Goal: Task Accomplishment & Management: Complete application form

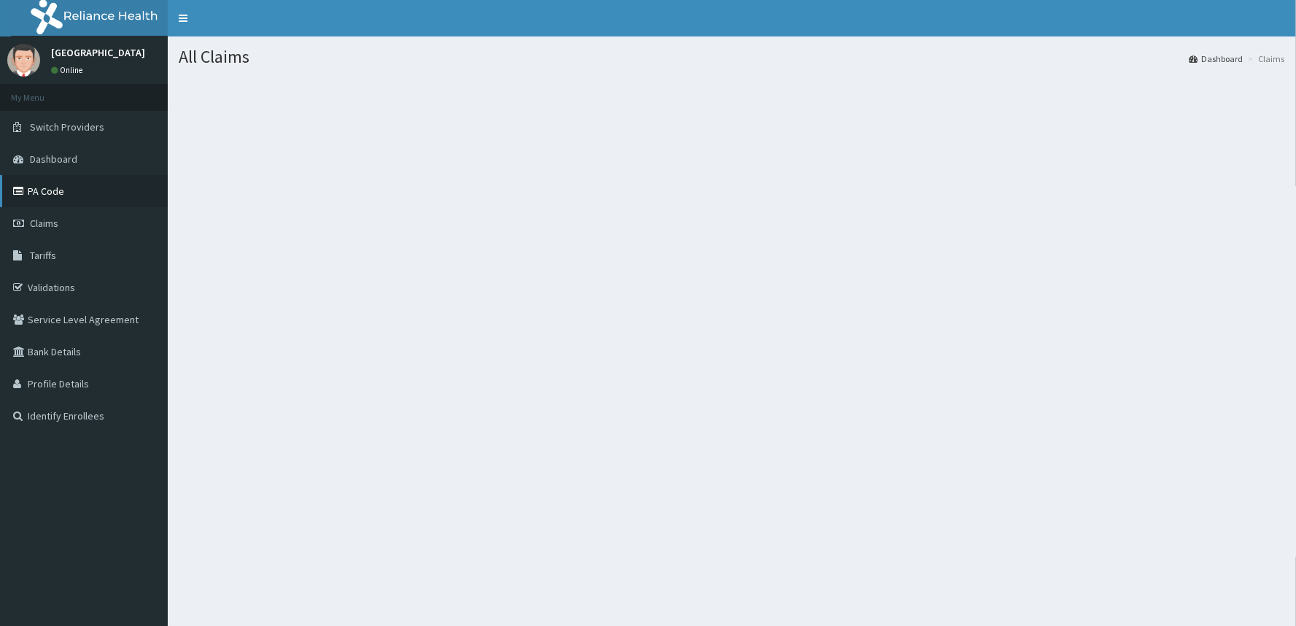
click at [40, 190] on link "PA Code" at bounding box center [84, 191] width 168 height 32
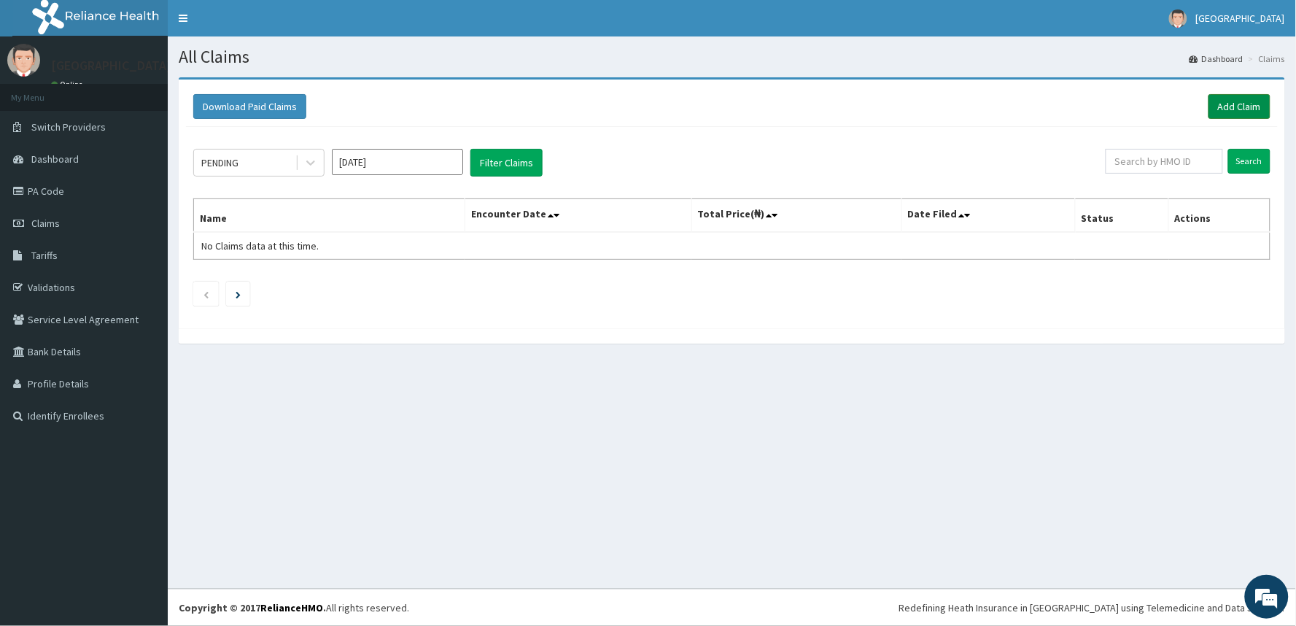
click at [1229, 106] on link "Add Claim" at bounding box center [1239, 106] width 62 height 25
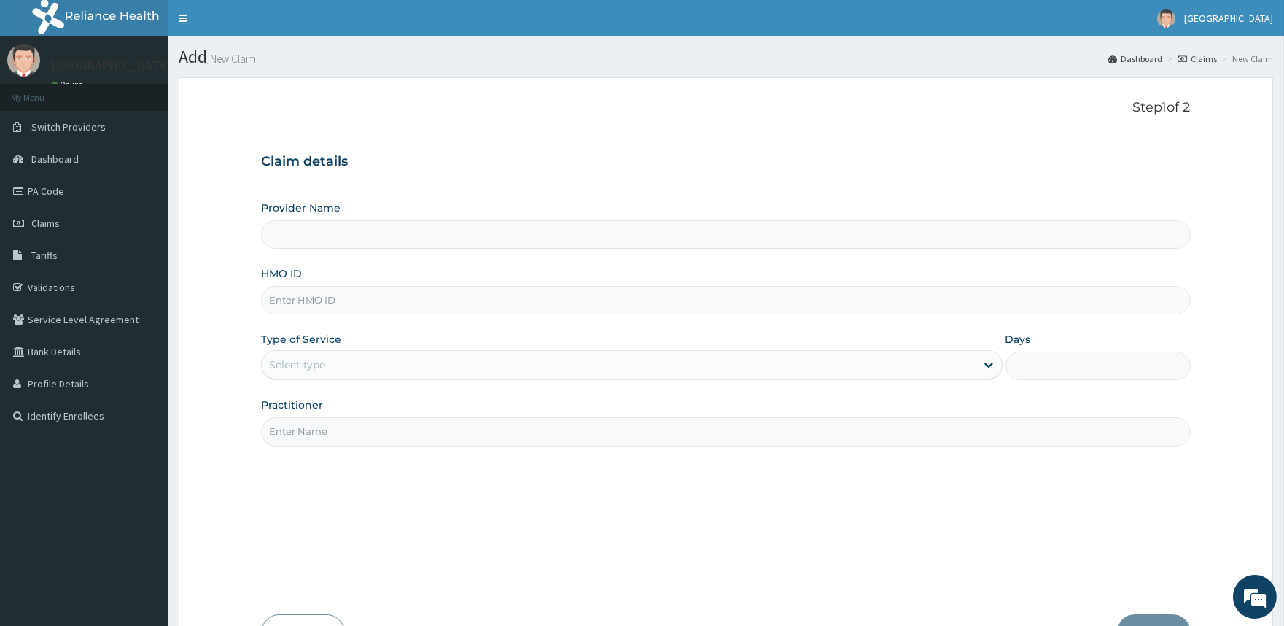
click at [396, 226] on input "Provider Name" at bounding box center [725, 234] width 929 height 28
type input "[GEOGRAPHIC_DATA]"
click at [356, 315] on div "Provider Name Crest Hospital HMO ID Type of Service Select type Days Practition…" at bounding box center [725, 323] width 929 height 245
click at [356, 295] on input "HMO ID" at bounding box center [725, 300] width 929 height 28
type input "cya/10977/a"
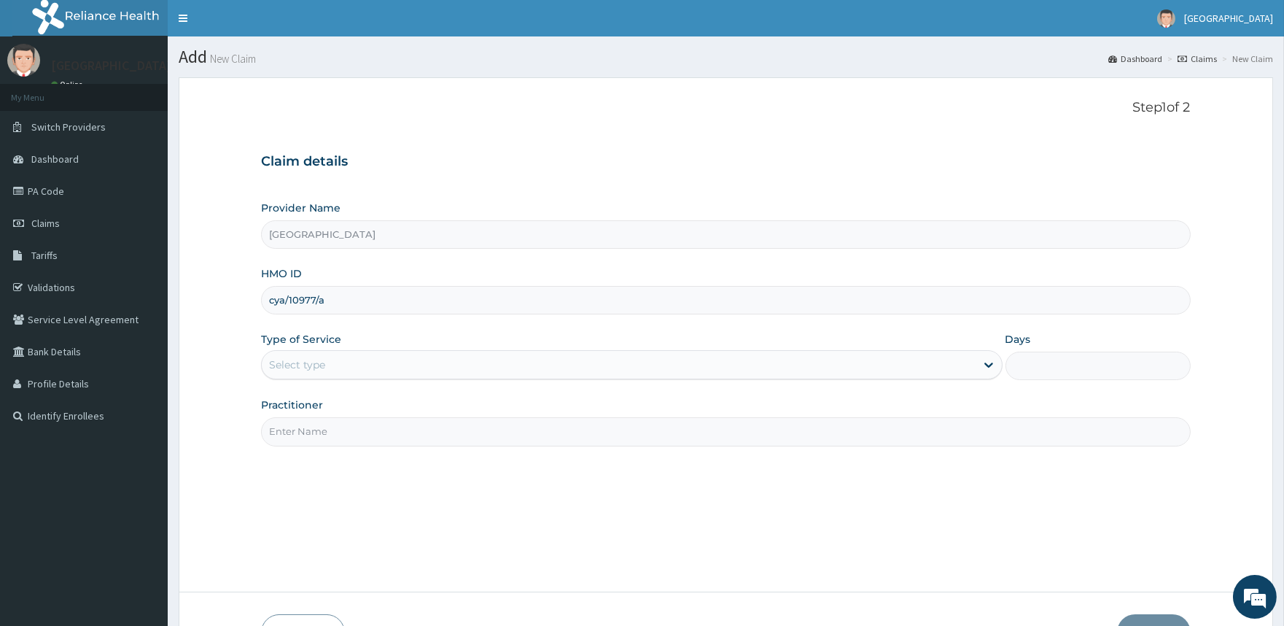
click at [343, 361] on div "Select type" at bounding box center [618, 364] width 713 height 23
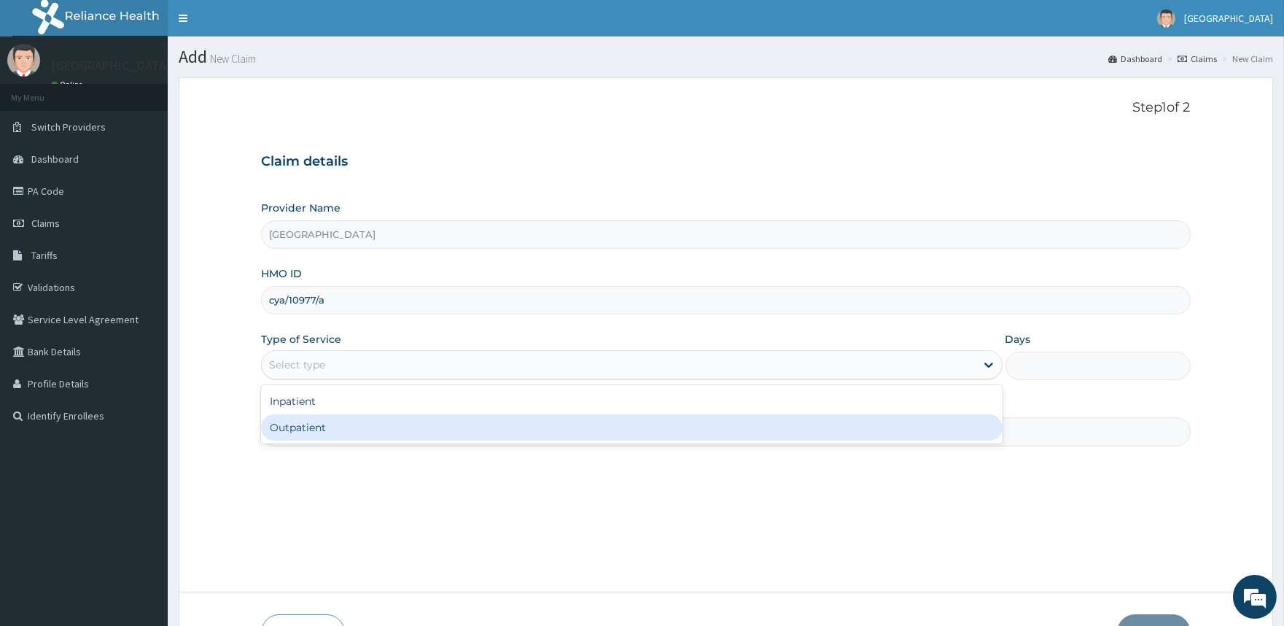
click at [296, 432] on div "Outpatient" at bounding box center [631, 427] width 741 height 26
type input "1"
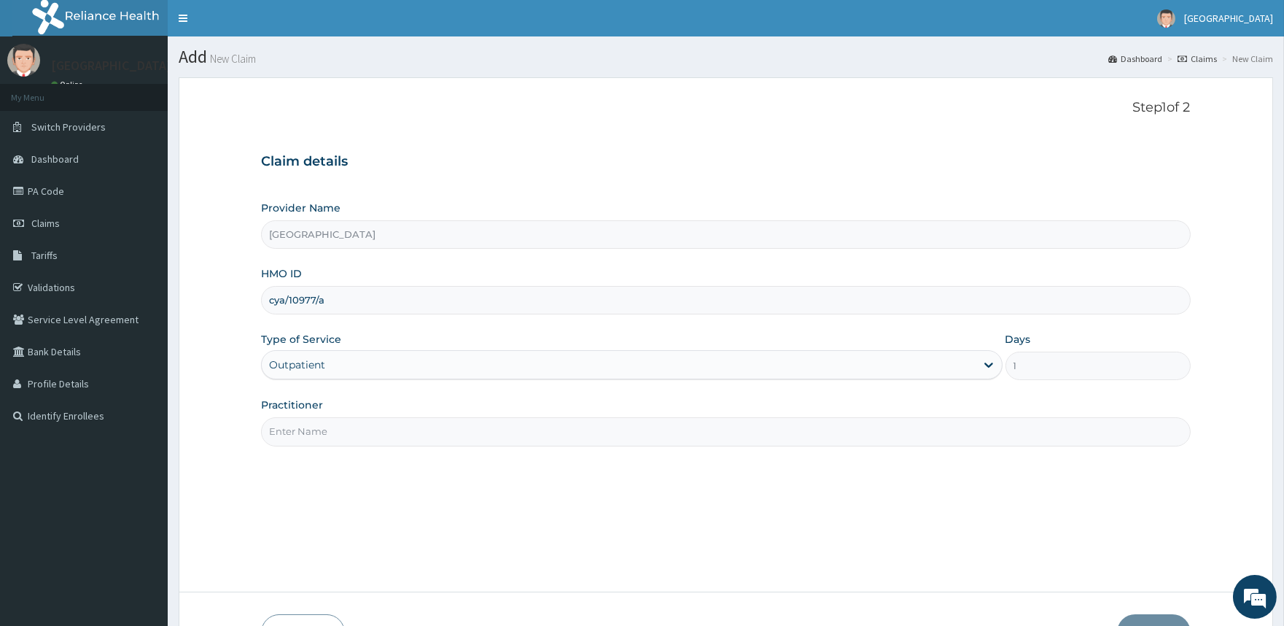
click at [306, 432] on input "Practitioner" at bounding box center [725, 431] width 929 height 28
type input "[PERSON_NAME]"
click at [357, 361] on div "Outpatient" at bounding box center [618, 364] width 713 height 23
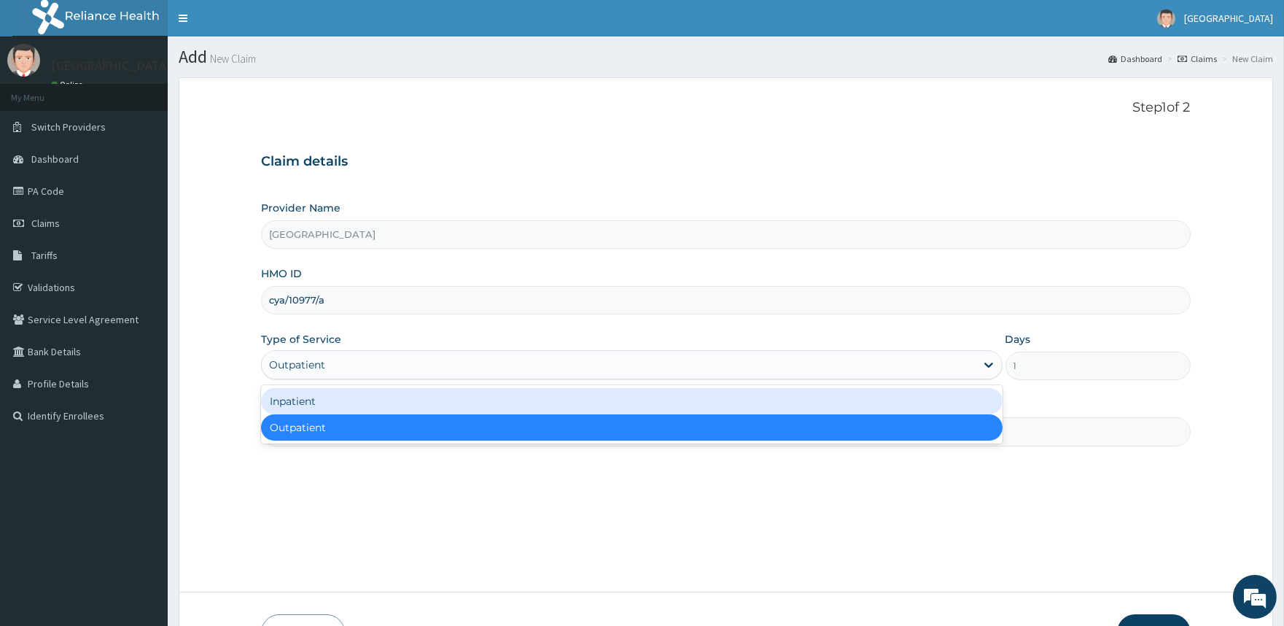
click at [333, 394] on div "Inpatient" at bounding box center [631, 401] width 741 height 26
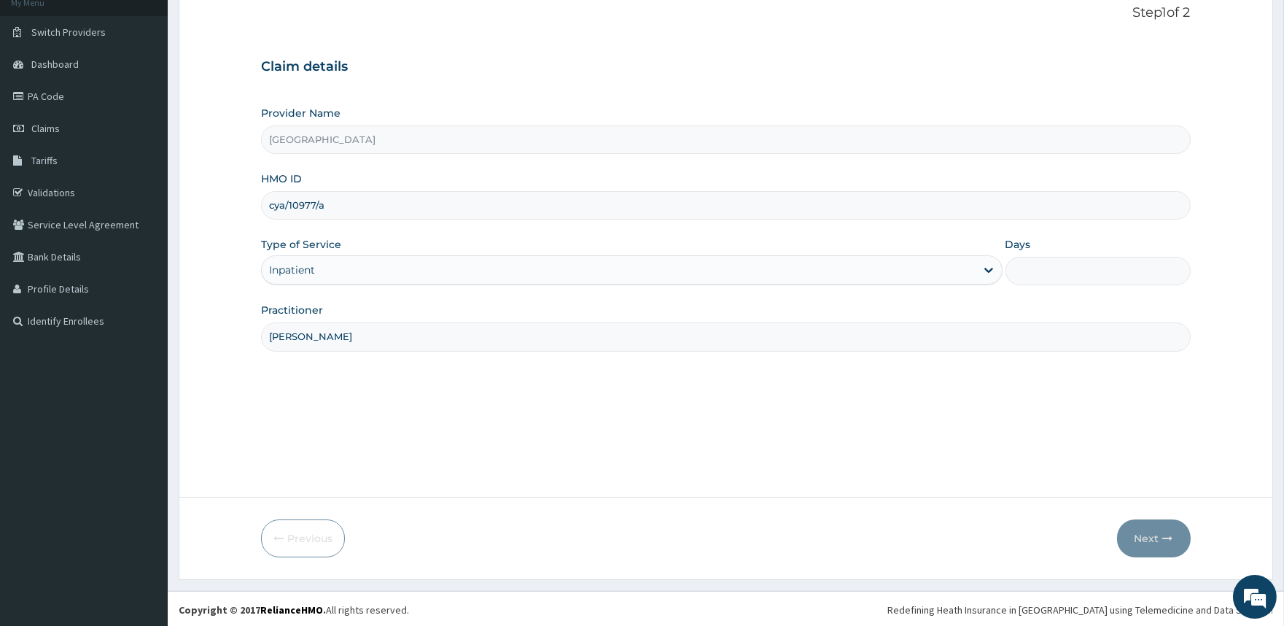
scroll to position [97, 0]
click at [1055, 271] on input "Days" at bounding box center [1098, 269] width 185 height 28
type input "2"
click at [1141, 520] on button "Next" at bounding box center [1154, 536] width 74 height 38
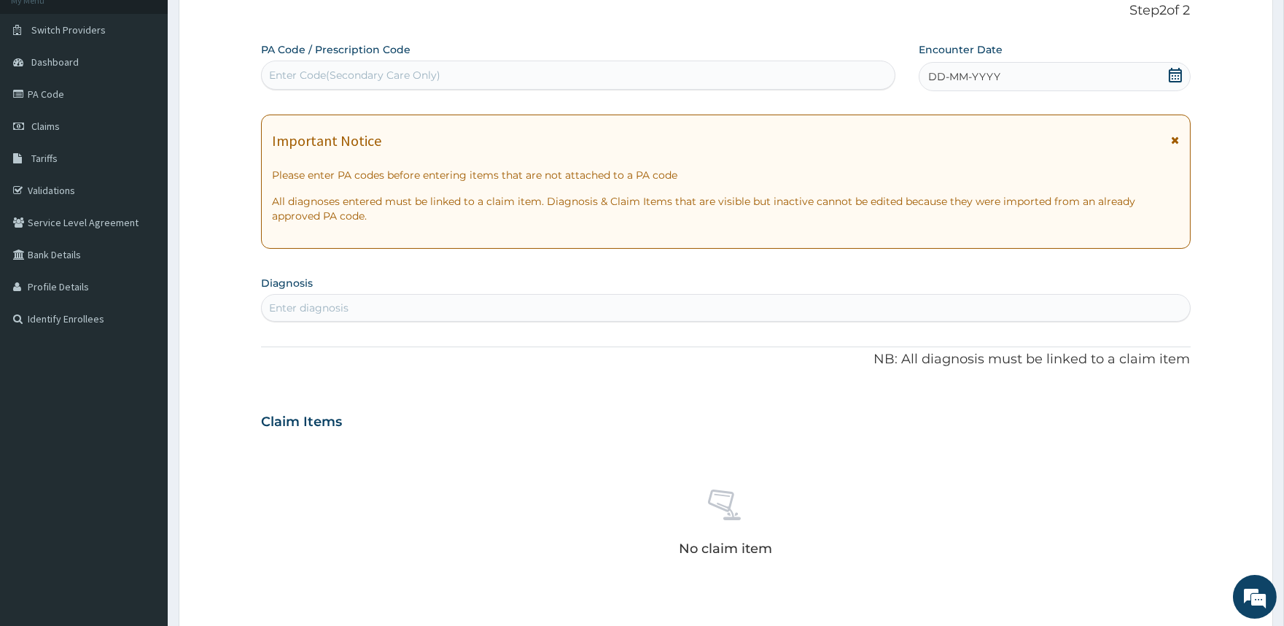
click at [418, 294] on div "Enter diagnosis" at bounding box center [725, 308] width 929 height 28
type input "m"
type input "[MEDICAL_DATA]"
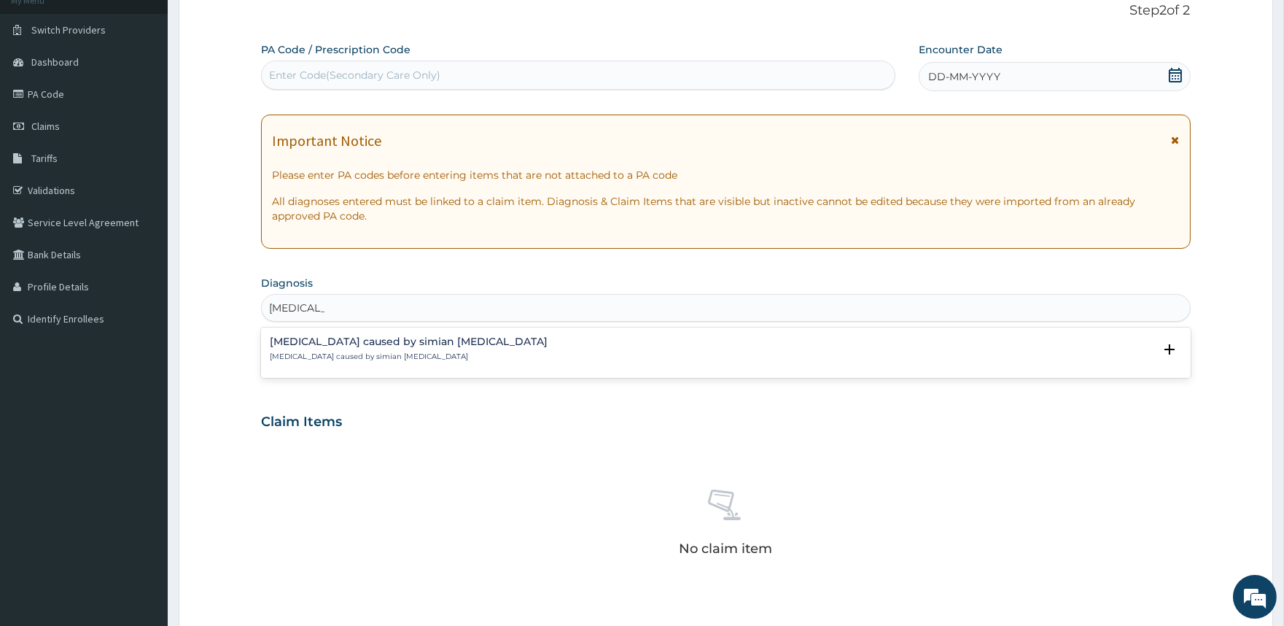
click at [297, 347] on div "[MEDICAL_DATA] caused by simian [MEDICAL_DATA] [MEDICAL_DATA] caused by simian …" at bounding box center [409, 349] width 278 height 26
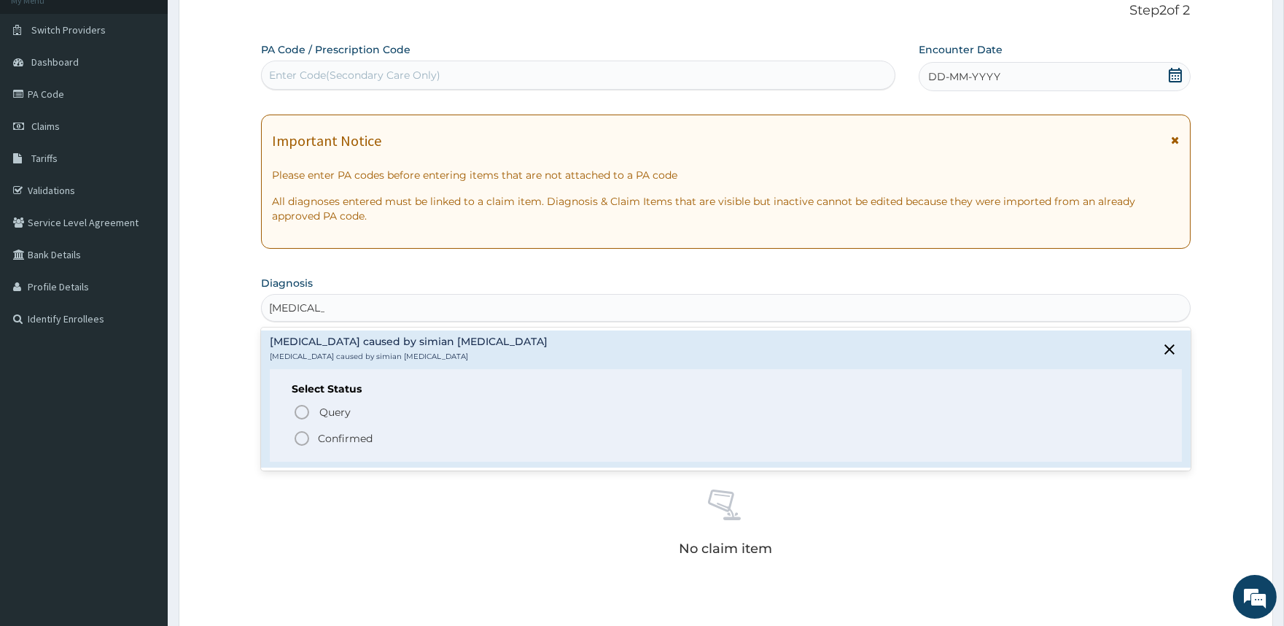
click at [308, 441] on circle "status option filled" at bounding box center [301, 438] width 13 height 13
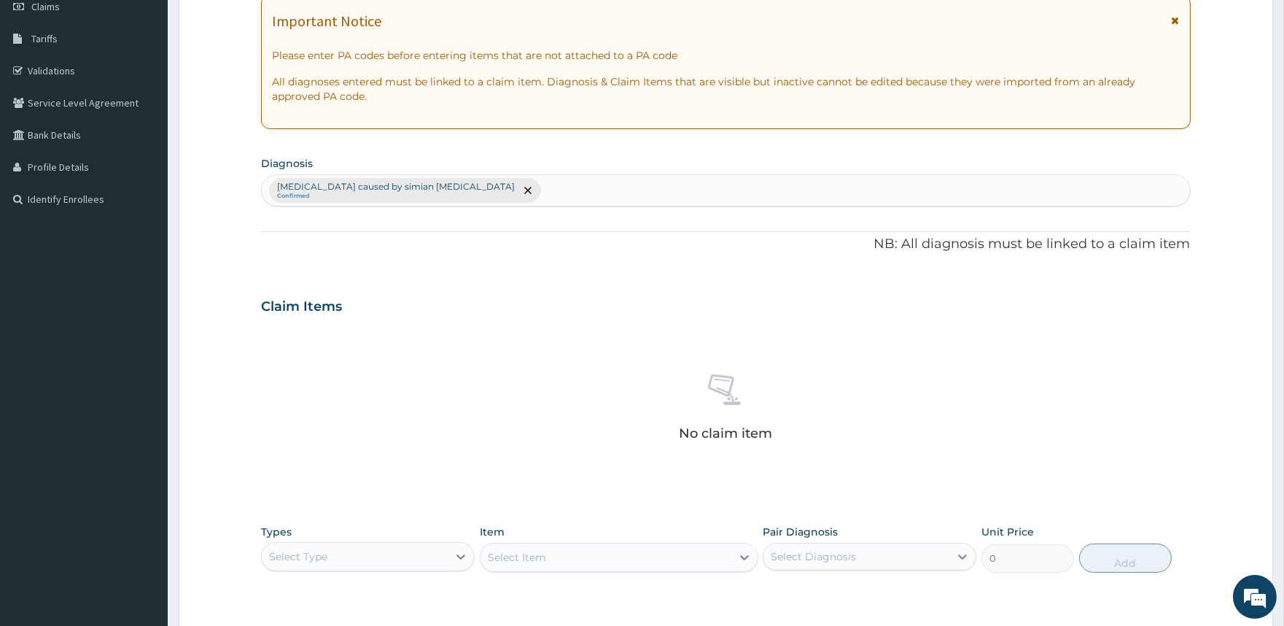
scroll to position [425, 0]
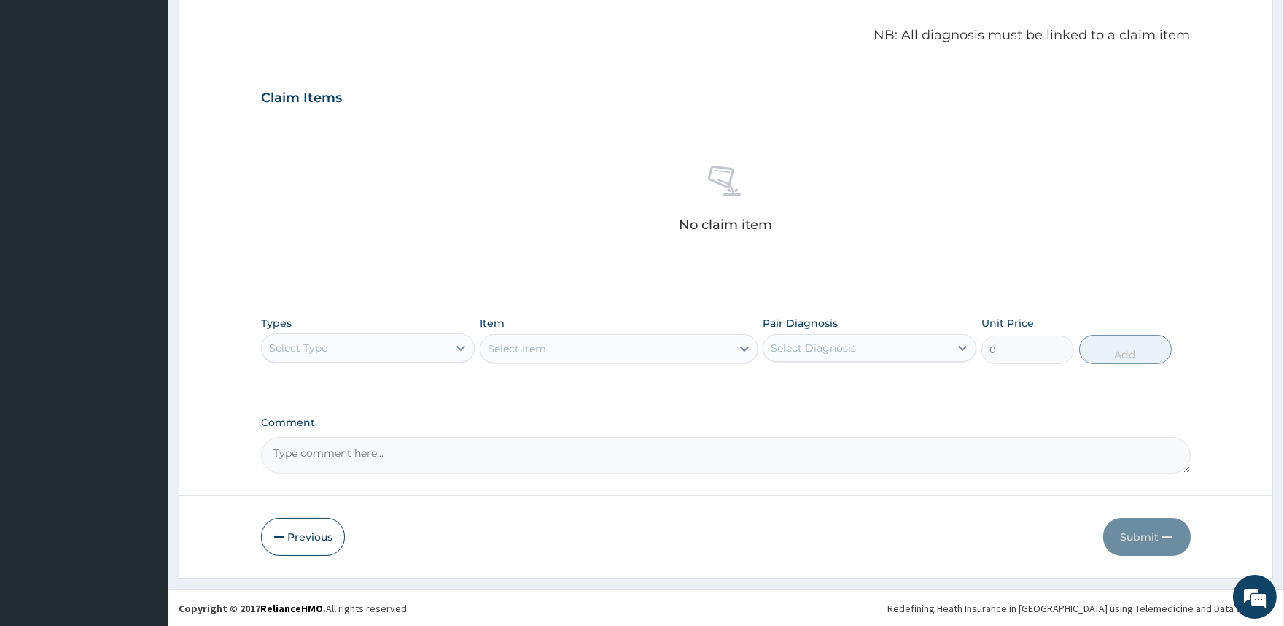
click at [322, 349] on div "Select Type" at bounding box center [298, 348] width 58 height 15
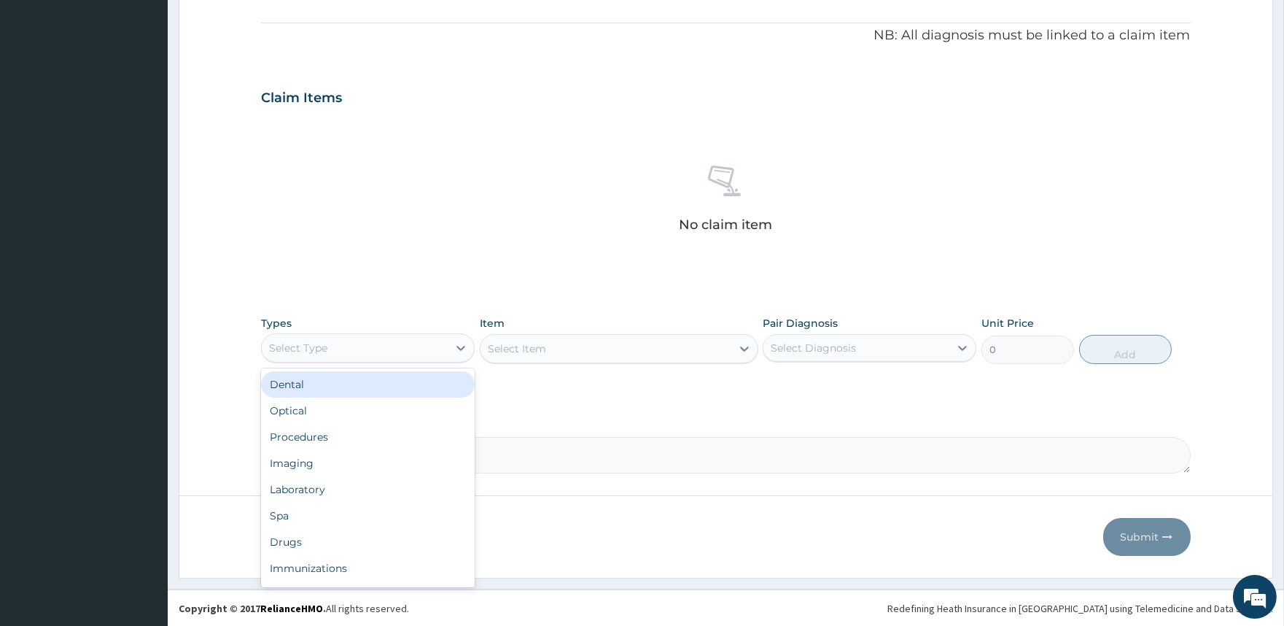
scroll to position [49, 0]
click at [341, 381] on div "Procedures" at bounding box center [368, 388] width 214 height 26
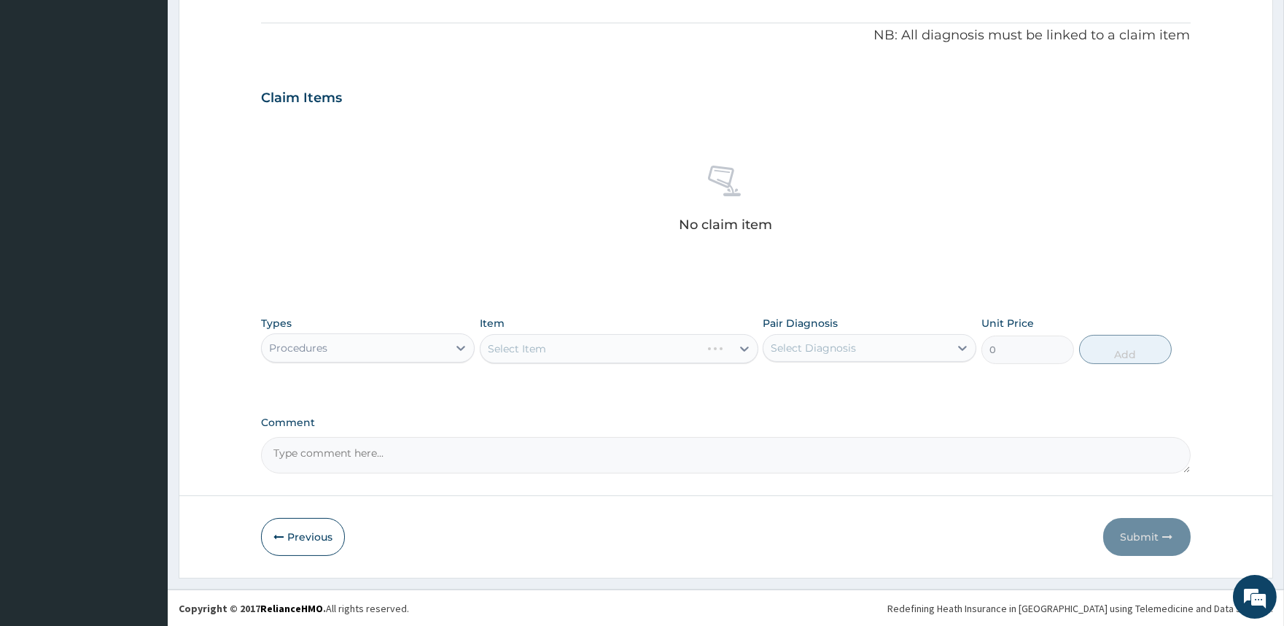
click at [560, 346] on div "Select Item" at bounding box center [619, 348] width 279 height 29
click at [564, 345] on div "Select Item" at bounding box center [619, 348] width 279 height 29
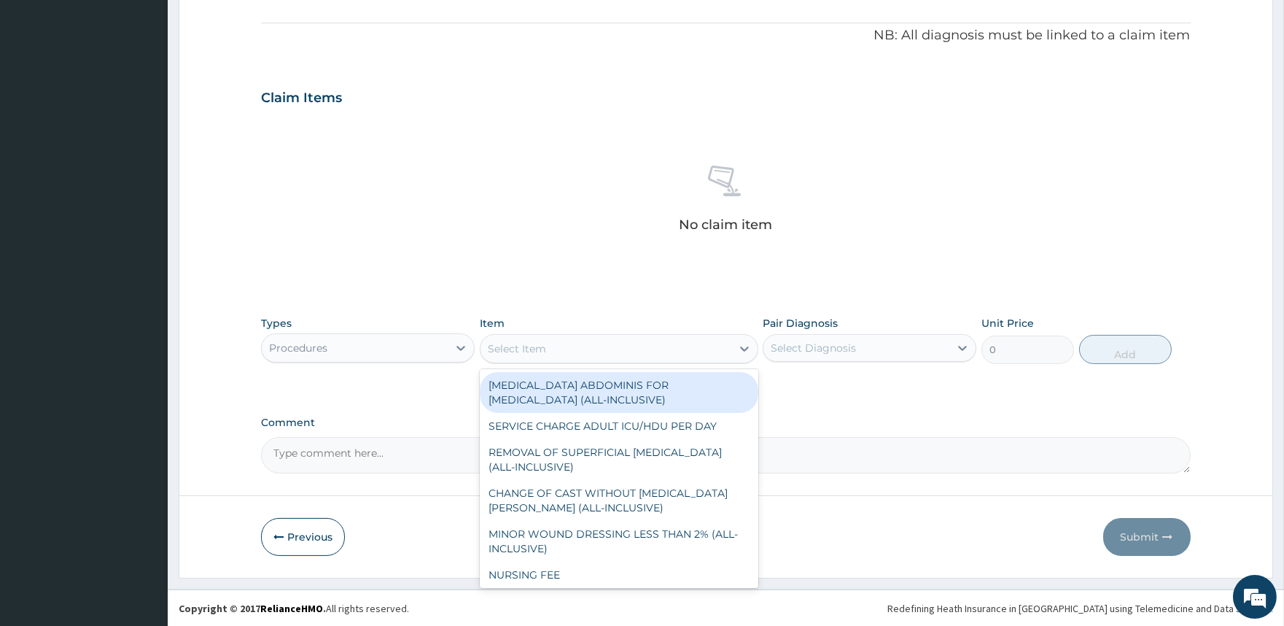
drag, startPoint x: 680, startPoint y: 347, endPoint x: 683, endPoint y: 355, distance: 8.3
click at [683, 355] on div "Select Item" at bounding box center [606, 348] width 251 height 23
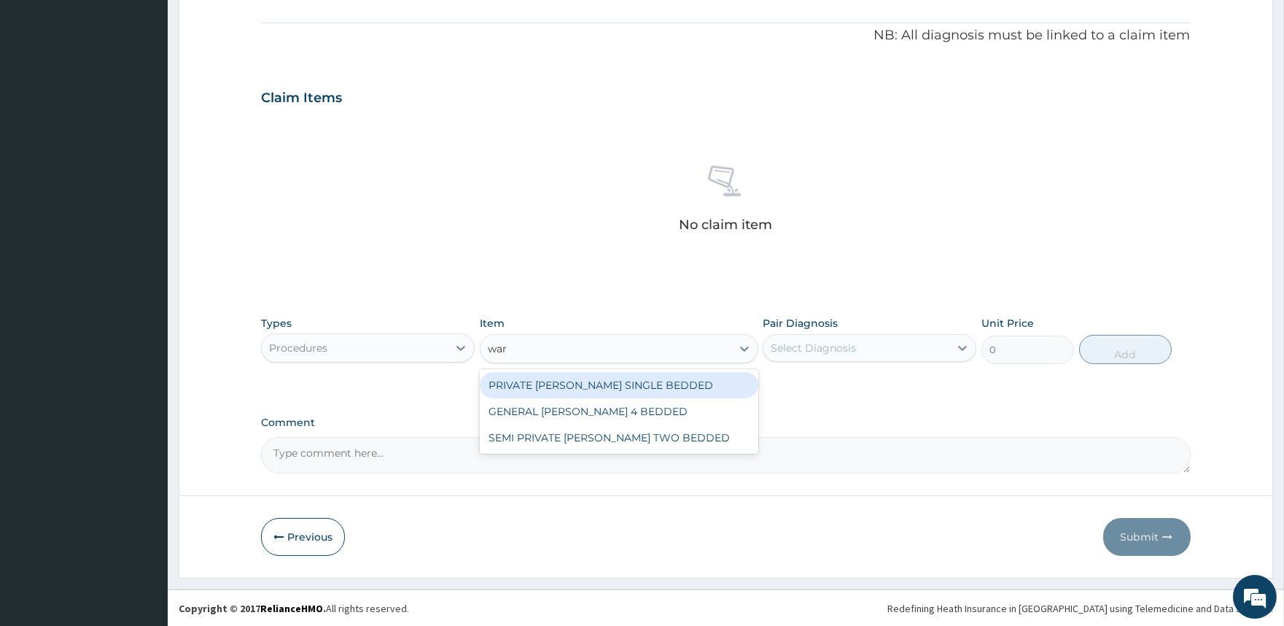
type input "[PERSON_NAME]"
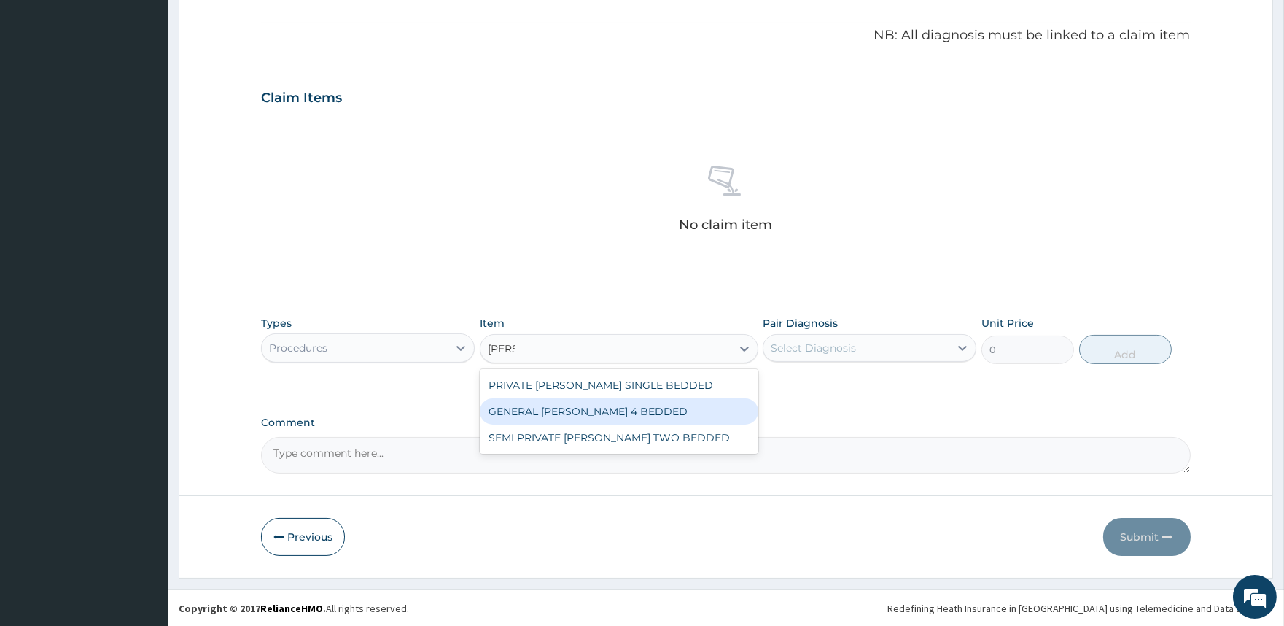
click at [572, 420] on div "GENERAL [PERSON_NAME] 4 BEDDED" at bounding box center [619, 411] width 279 height 26
type input "6250"
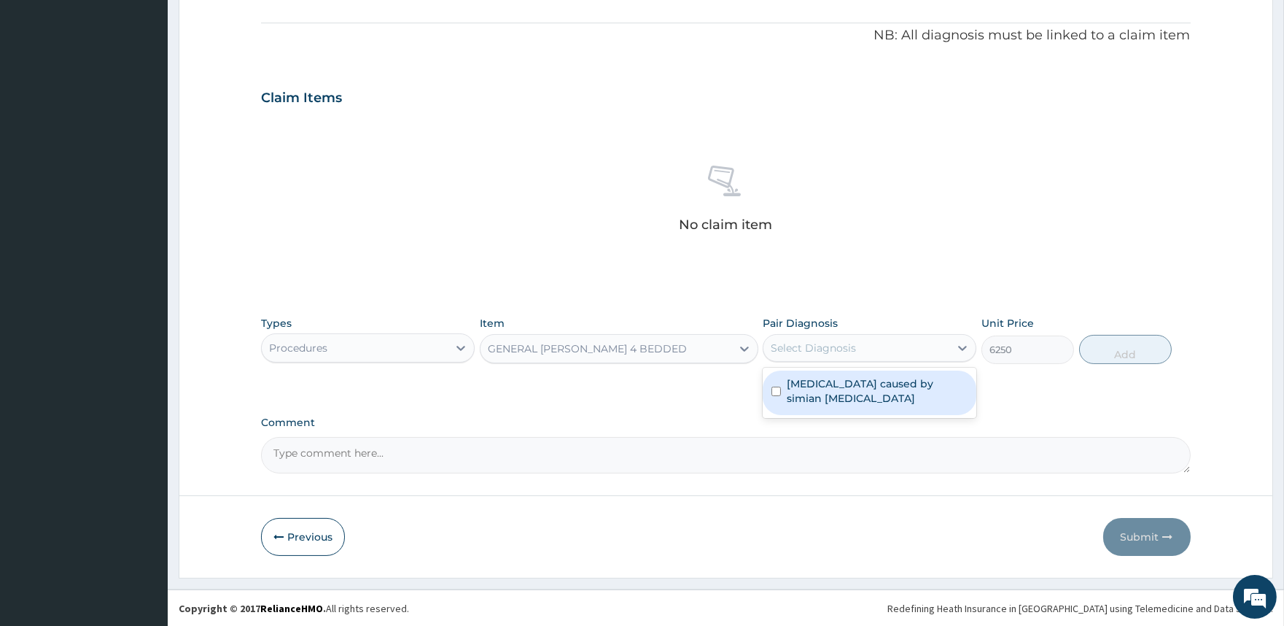
click at [804, 346] on div "Select Diagnosis" at bounding box center [813, 348] width 85 height 15
click at [835, 392] on label "[MEDICAL_DATA] caused by simian [MEDICAL_DATA]" at bounding box center [877, 390] width 181 height 29
checkbox input "true"
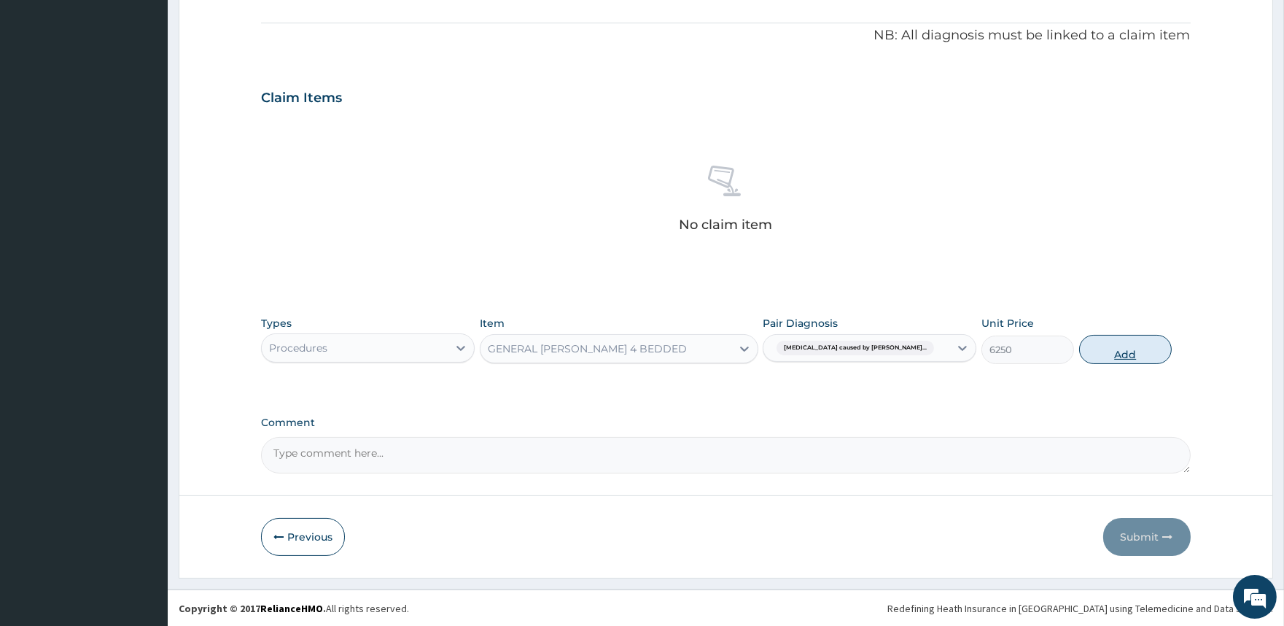
click at [1113, 349] on button "Add" at bounding box center [1125, 349] width 93 height 29
type input "0"
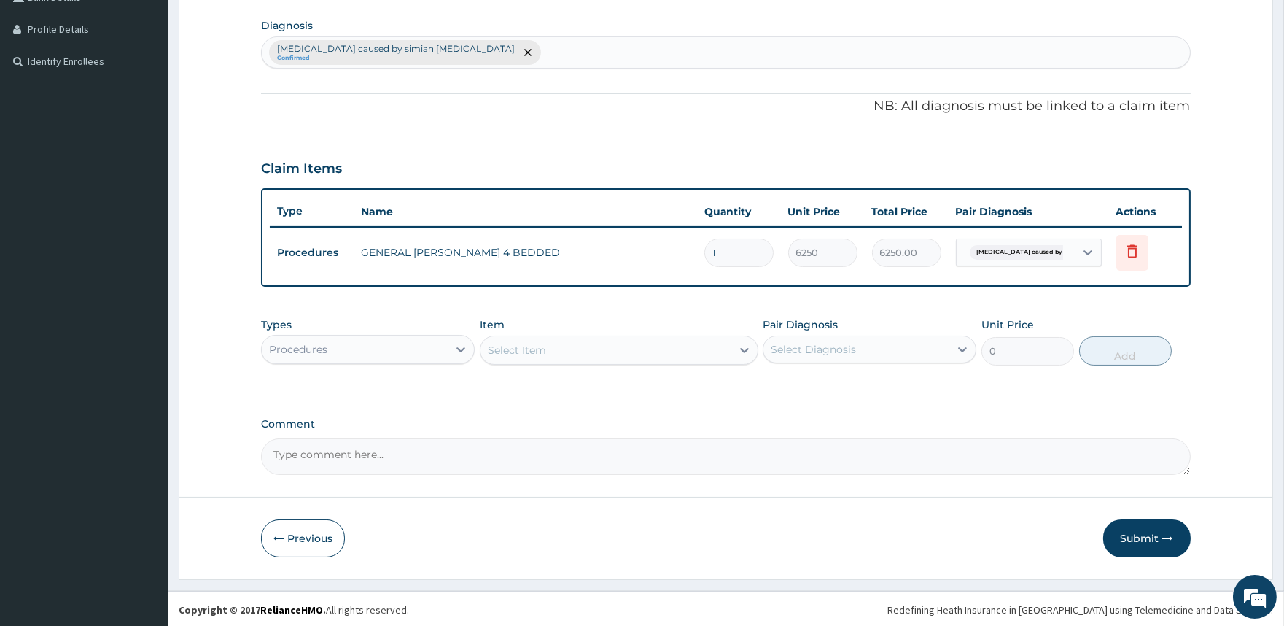
click at [570, 340] on div "Select Item" at bounding box center [606, 349] width 251 height 23
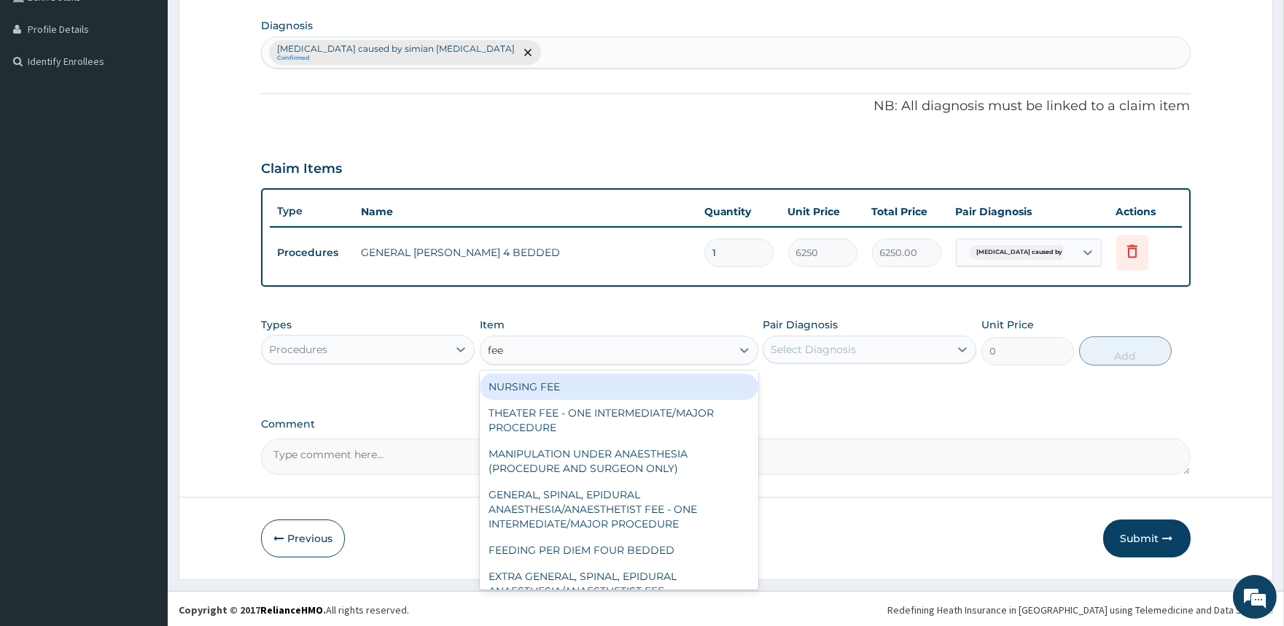
type input "feed"
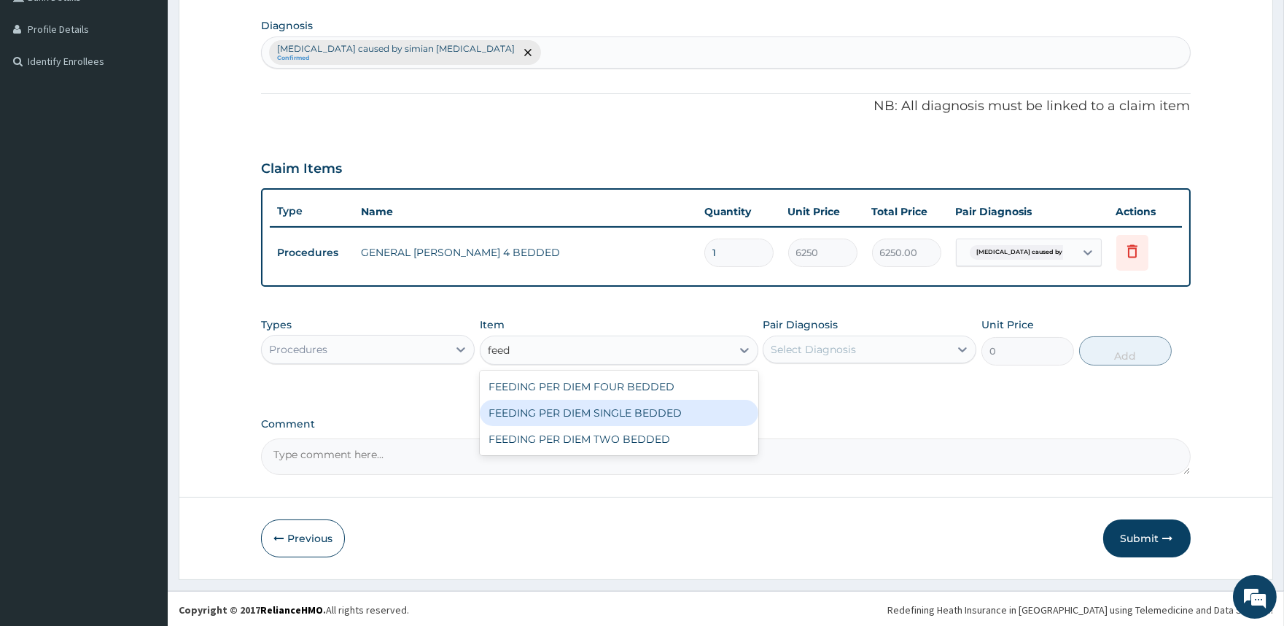
click at [633, 413] on div "FEEDING PER DIEM SINGLE BEDDED" at bounding box center [619, 413] width 279 height 26
type input "8750"
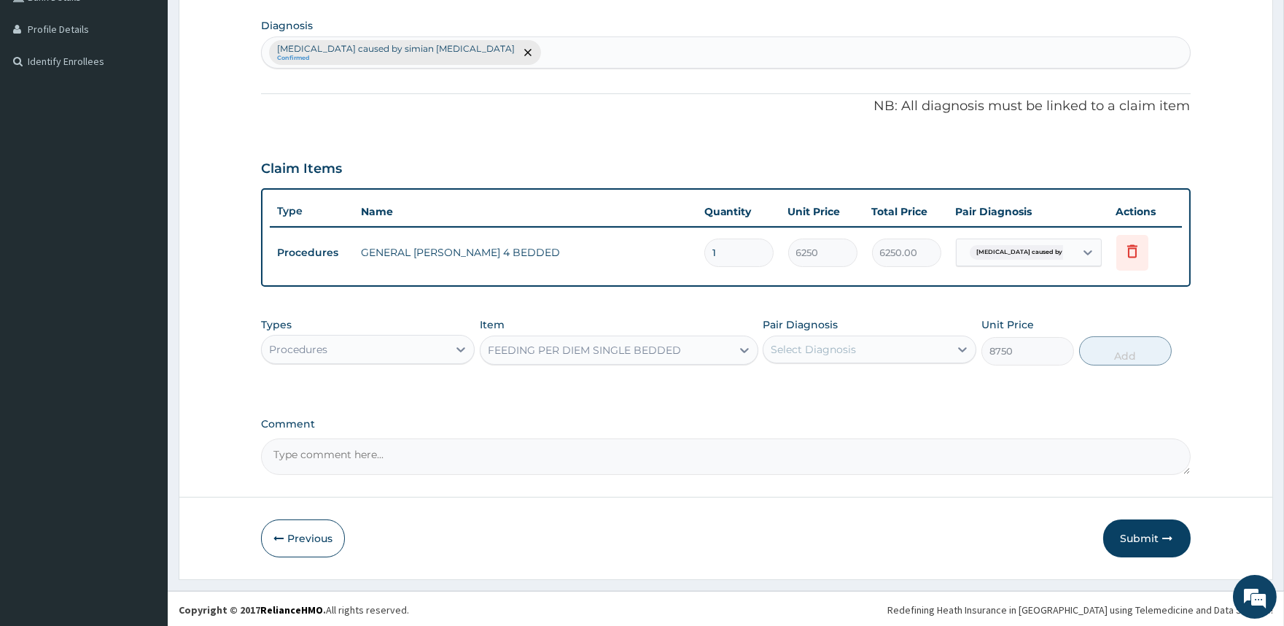
click at [693, 347] on div "FEEDING PER DIEM SINGLE BEDDED" at bounding box center [606, 349] width 251 height 23
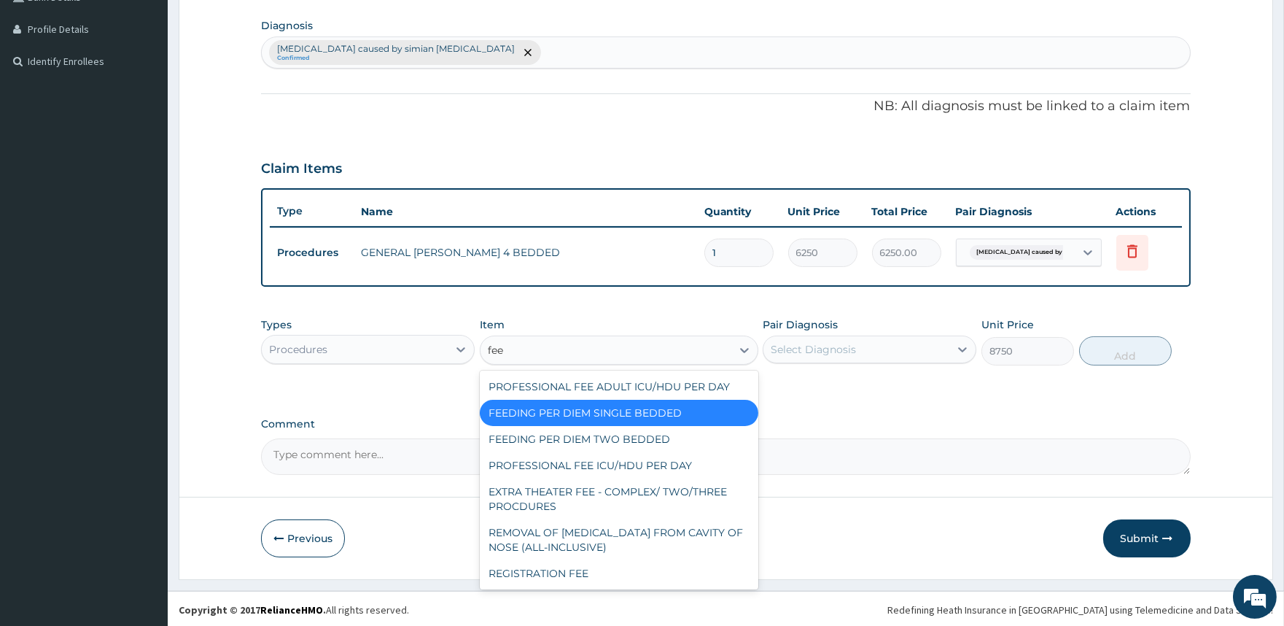
scroll to position [90, 0]
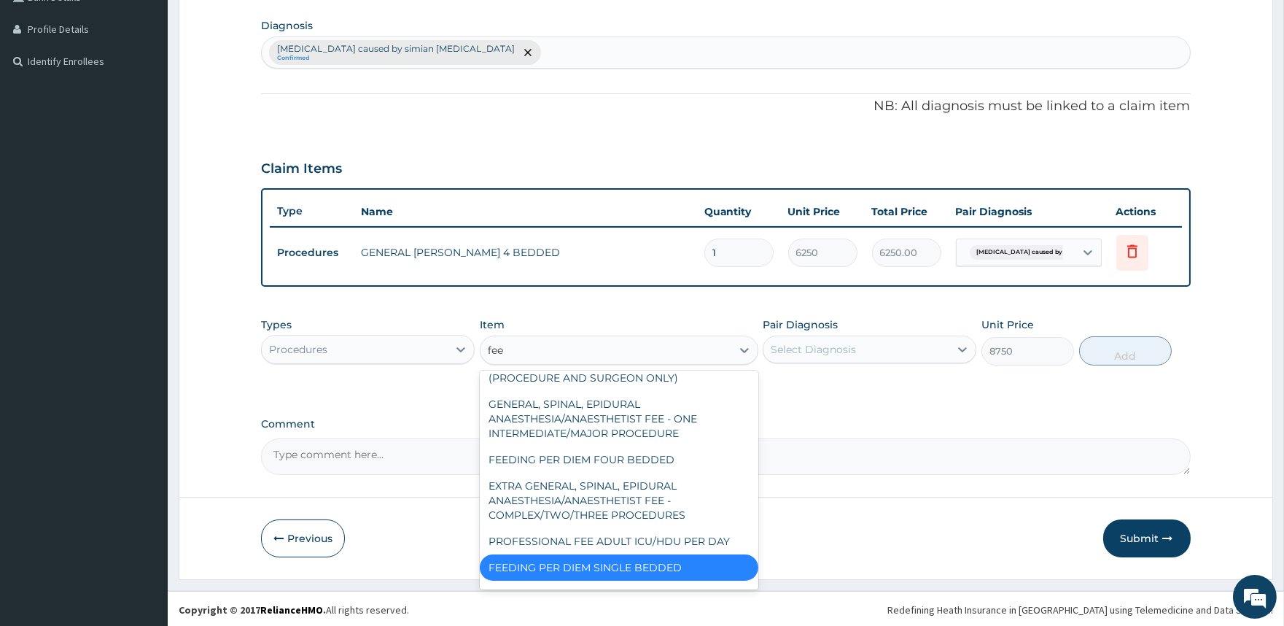
type input "feed"
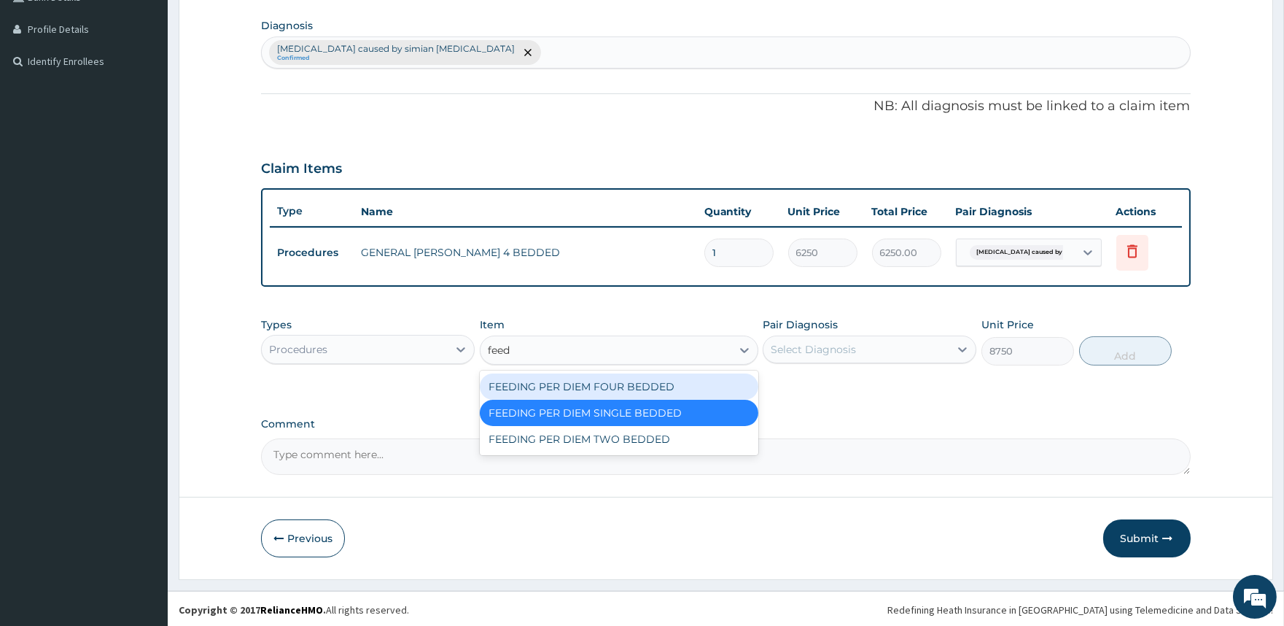
scroll to position [0, 0]
click at [638, 387] on div "FEEDING PER DIEM FOUR BEDDED" at bounding box center [619, 386] width 279 height 26
type input "6250"
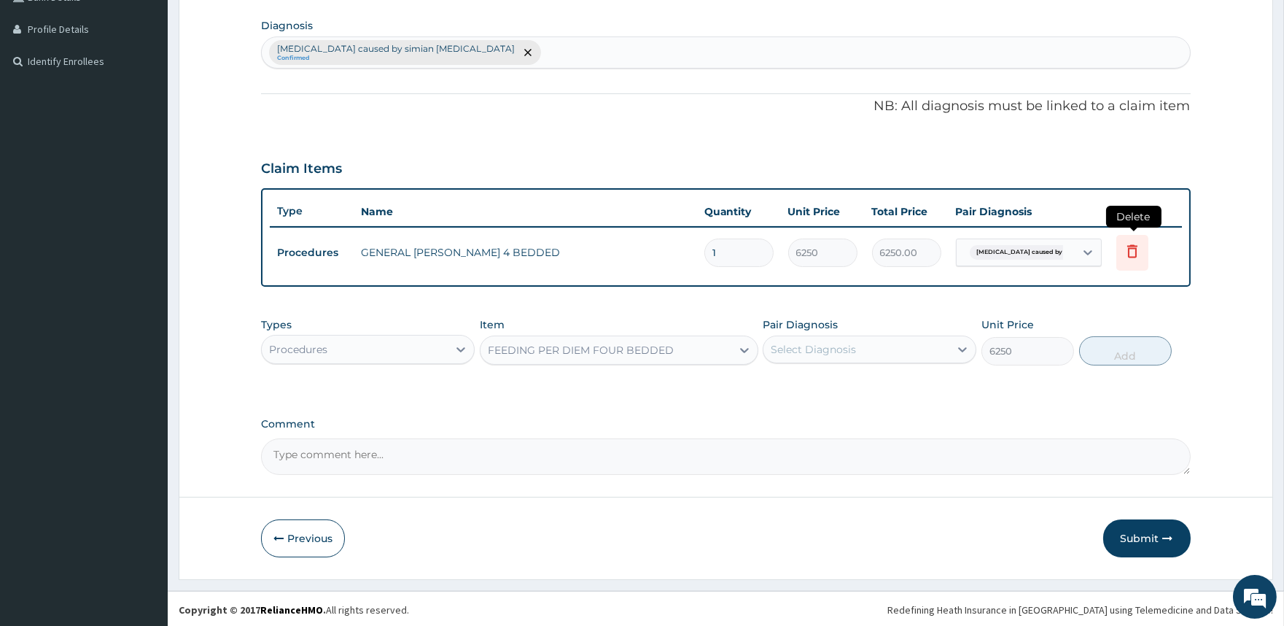
click at [1138, 248] on icon at bounding box center [1133, 251] width 18 height 18
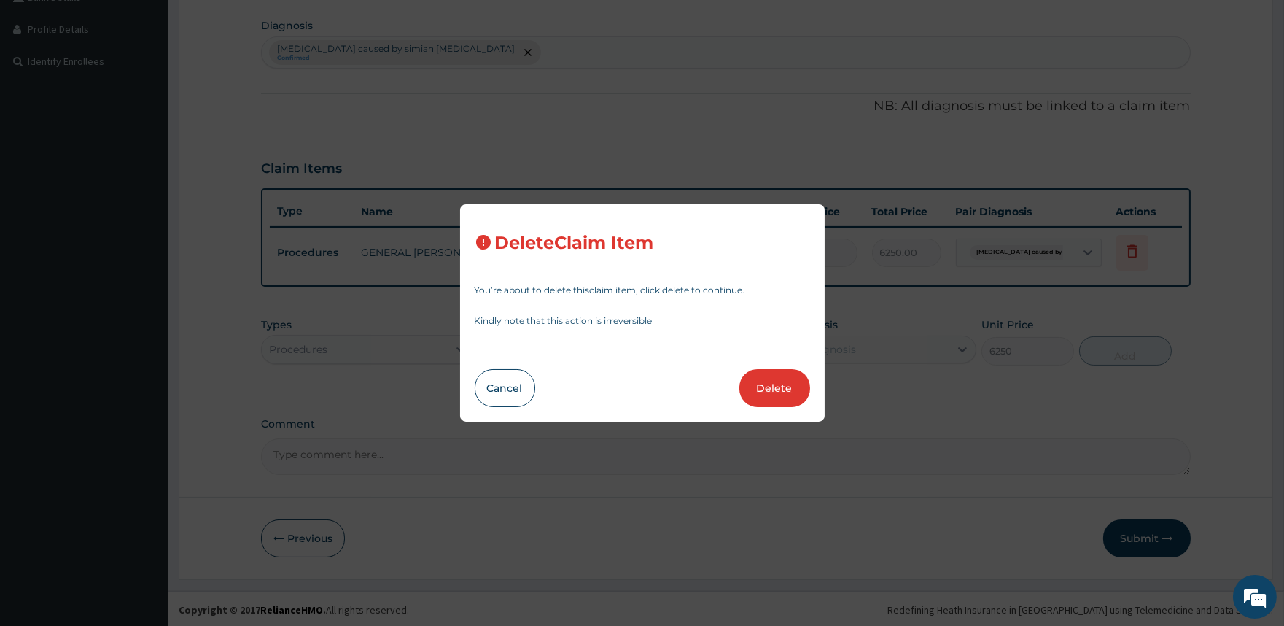
click at [777, 395] on button "Delete" at bounding box center [774, 388] width 71 height 38
